Goal: Check status: Check status

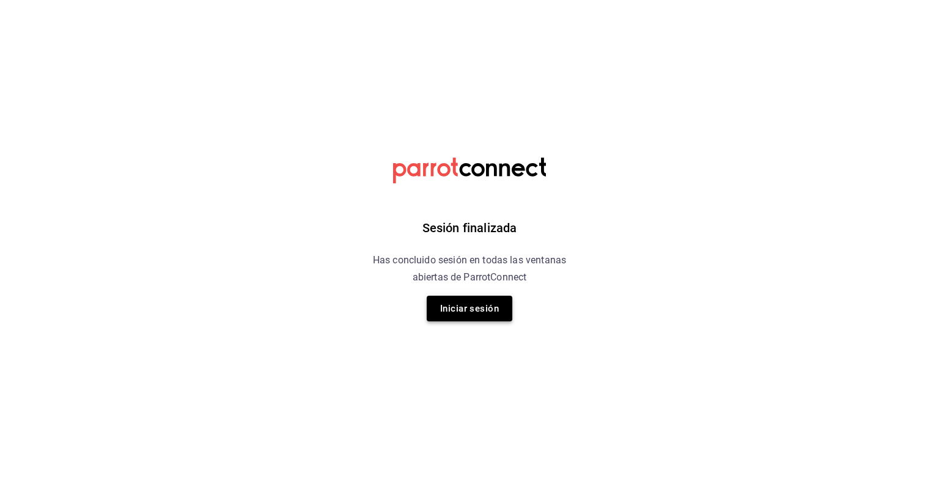
click at [491, 300] on button "Iniciar sesión" at bounding box center [470, 309] width 86 height 26
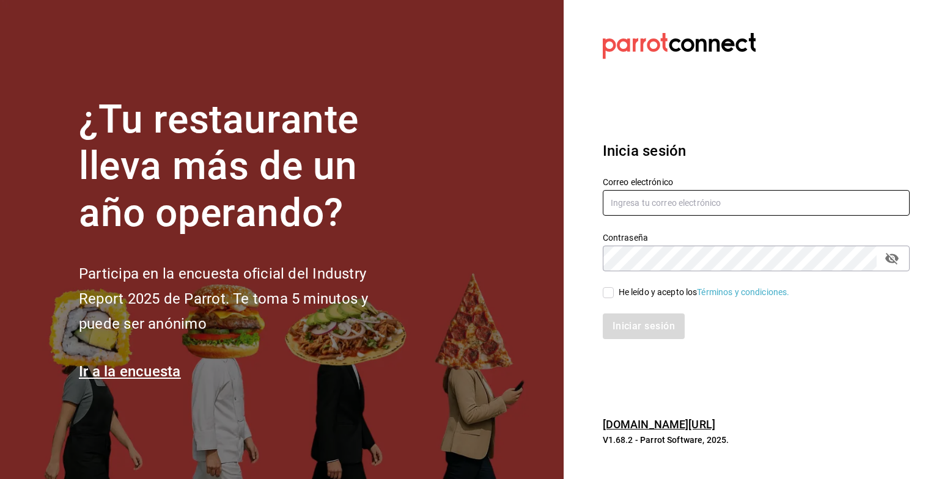
type input "[EMAIL_ADDRESS][DOMAIN_NAME]"
click at [609, 298] on input "He leído y acepto los Términos y condiciones." at bounding box center [608, 292] width 11 height 11
checkbox input "true"
click at [639, 321] on button "Iniciar sesión" at bounding box center [644, 326] width 83 height 26
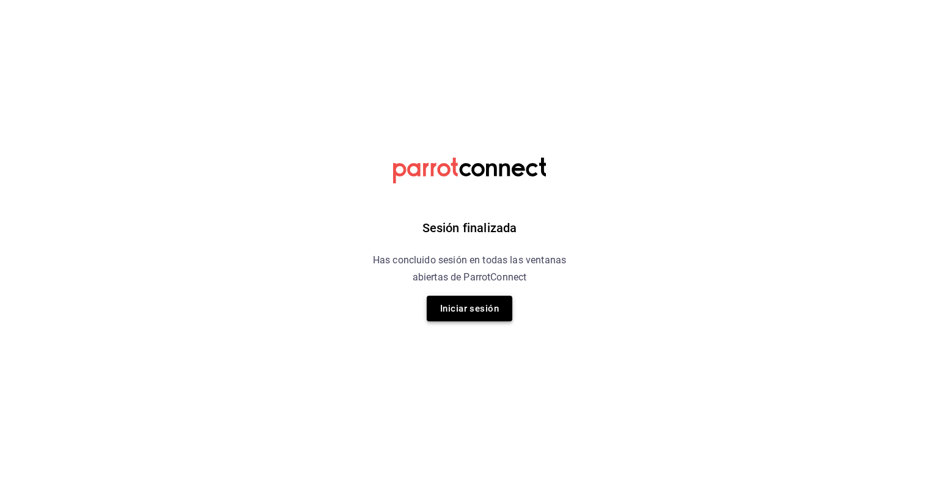
click at [455, 315] on button "Iniciar sesión" at bounding box center [470, 309] width 86 height 26
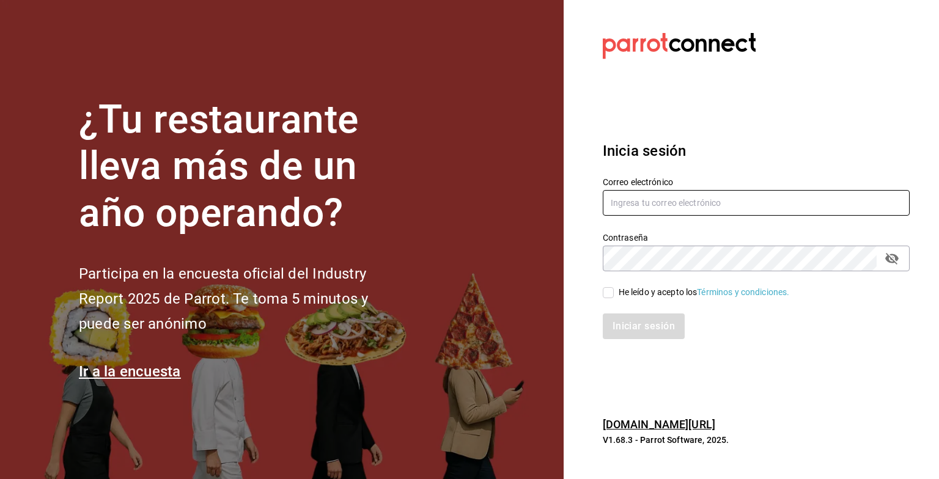
type input "[EMAIL_ADDRESS][DOMAIN_NAME]"
click at [609, 293] on input "He leído y acepto los Términos y condiciones." at bounding box center [608, 292] width 11 height 11
checkbox input "true"
click at [675, 323] on button "Iniciar sesión" at bounding box center [644, 326] width 83 height 26
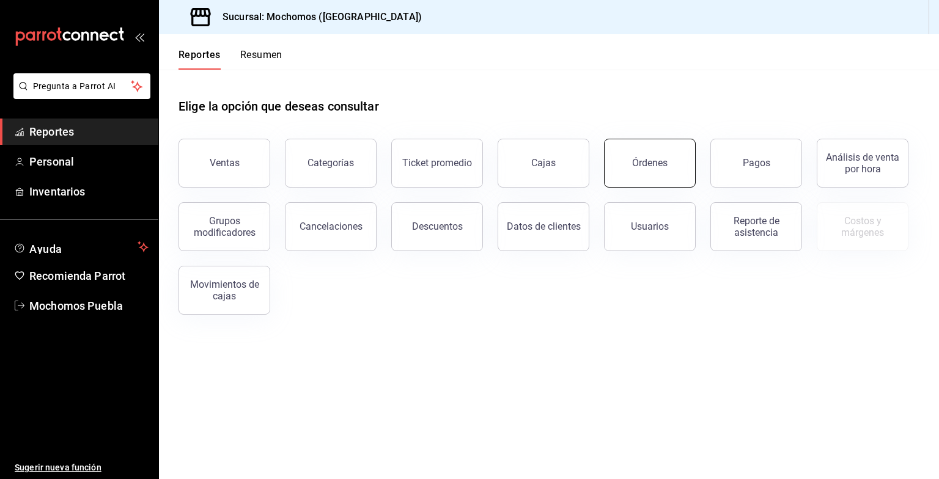
click at [677, 175] on button "Órdenes" at bounding box center [650, 163] width 92 height 49
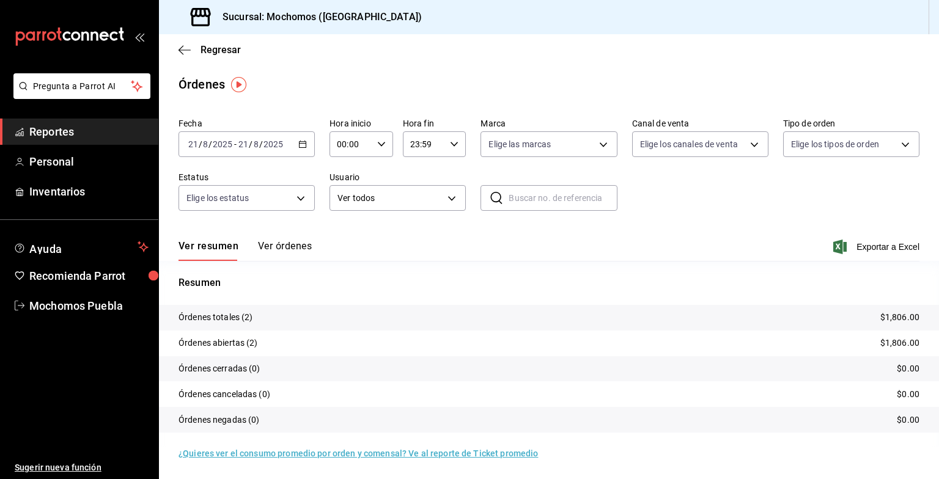
click at [291, 141] on div "2025-08-21 21 / 8 / 2025 - 2025-08-21 21 / 8 / 2025" at bounding box center [246, 144] width 136 height 26
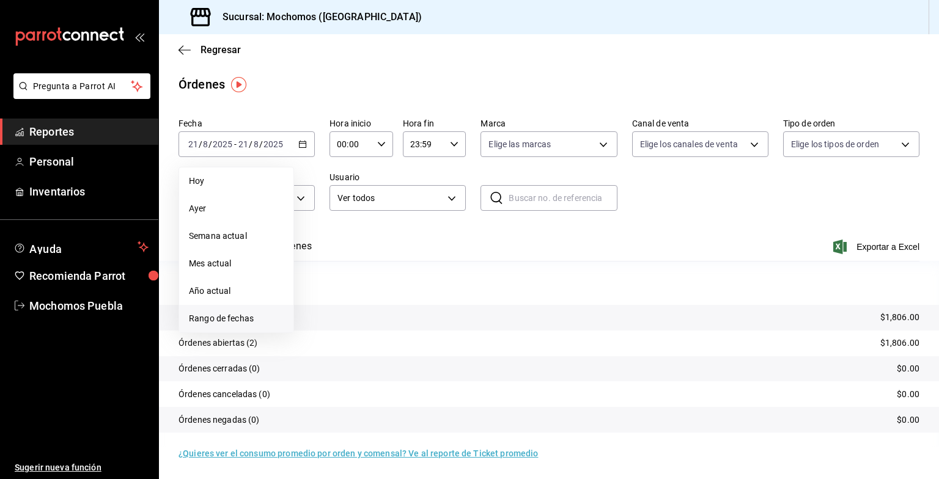
click at [244, 310] on li "Rango de fechas" at bounding box center [236, 318] width 114 height 27
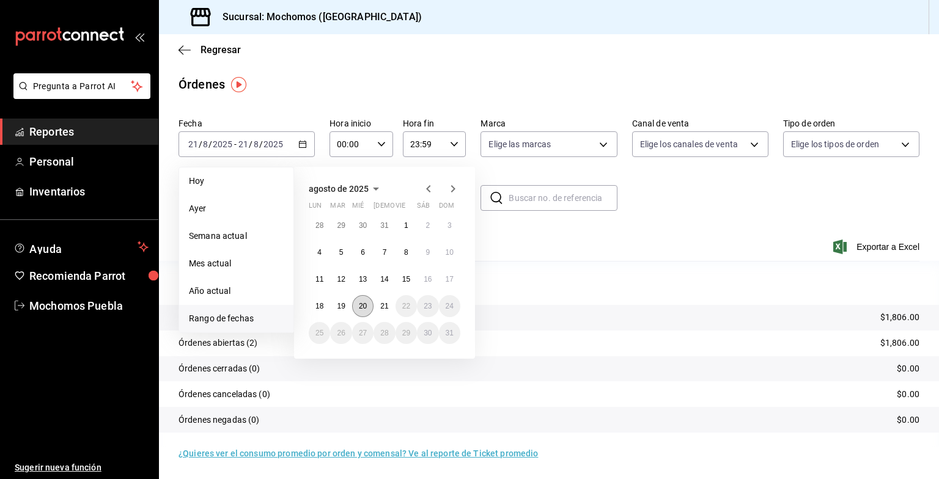
click at [367, 308] on button "20" at bounding box center [362, 306] width 21 height 22
click at [386, 307] on abbr "21" at bounding box center [384, 306] width 8 height 9
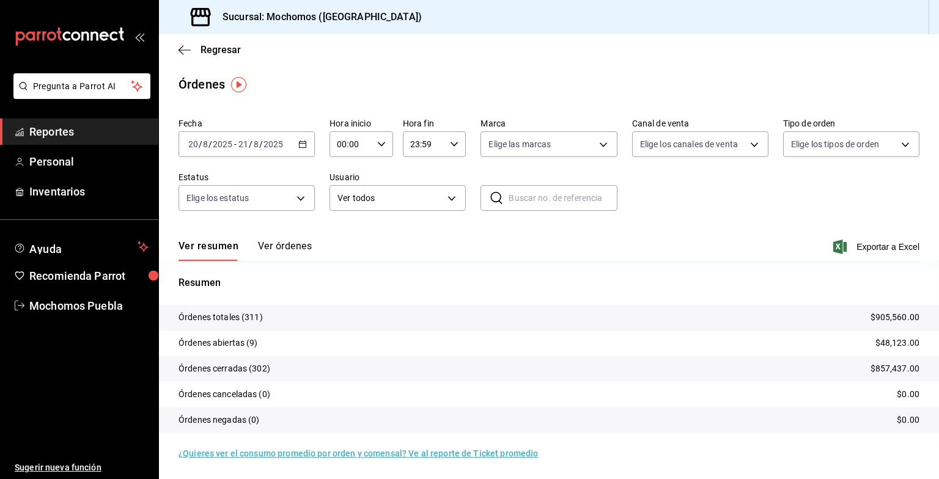
click at [386, 306] on tr "Órdenes totales (311) $905,560.00" at bounding box center [549, 318] width 780 height 26
click at [218, 48] on span "Regresar" at bounding box center [220, 50] width 40 height 12
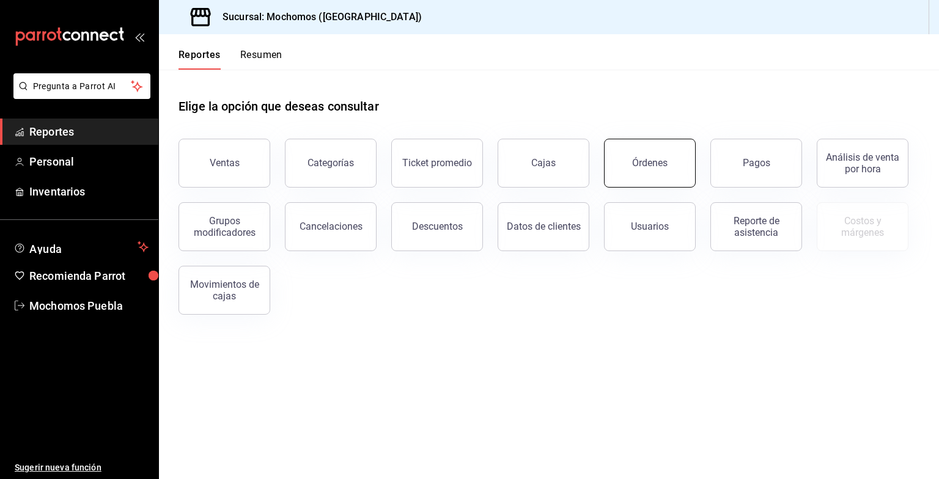
click at [629, 155] on button "Órdenes" at bounding box center [650, 163] width 92 height 49
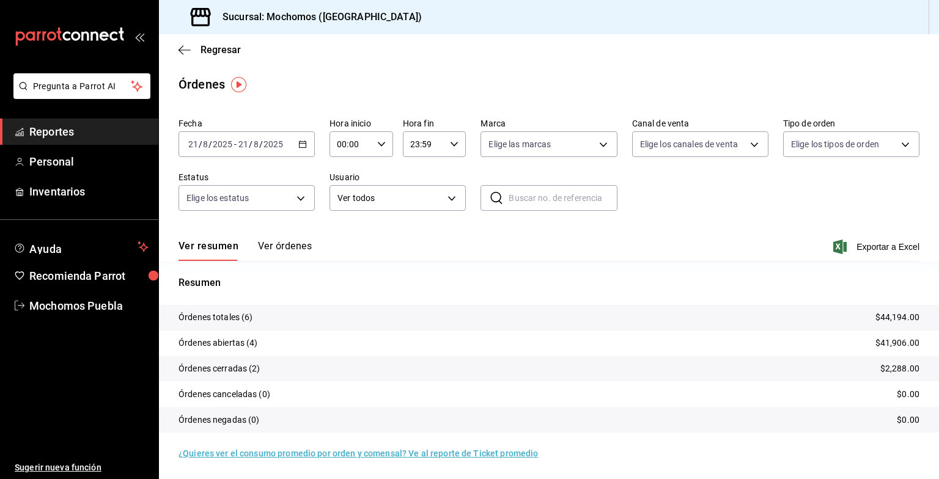
click at [303, 154] on div "2025-08-21 21 / 8 / 2025 - 2025-08-21 21 / 8 / 2025" at bounding box center [246, 144] width 136 height 26
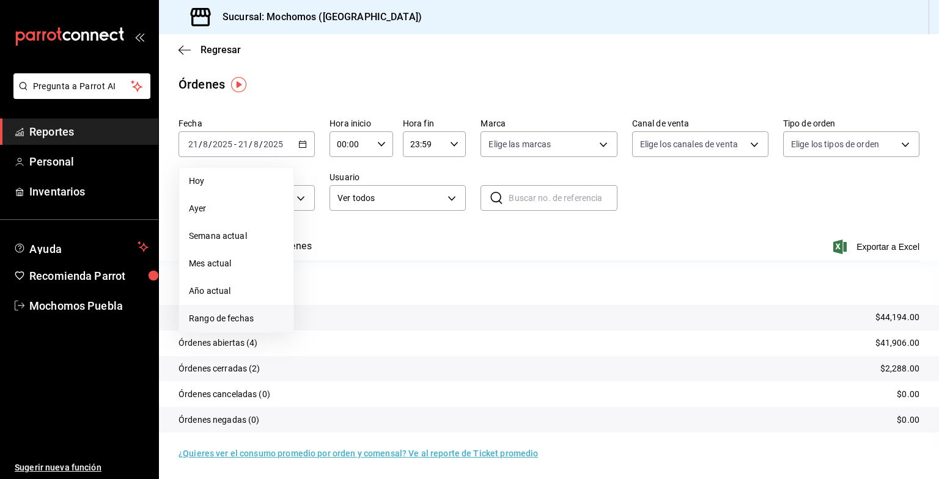
click at [240, 313] on span "Rango de fechas" at bounding box center [236, 318] width 95 height 13
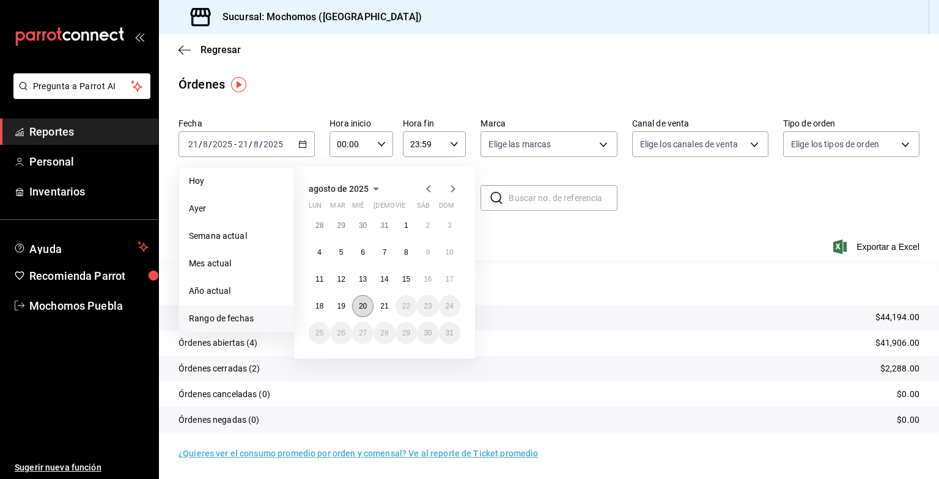
click at [362, 307] on abbr "20" at bounding box center [363, 306] width 8 height 9
click at [378, 306] on button "21" at bounding box center [383, 306] width 21 height 22
